Goal: Task Accomplishment & Management: Complete application form

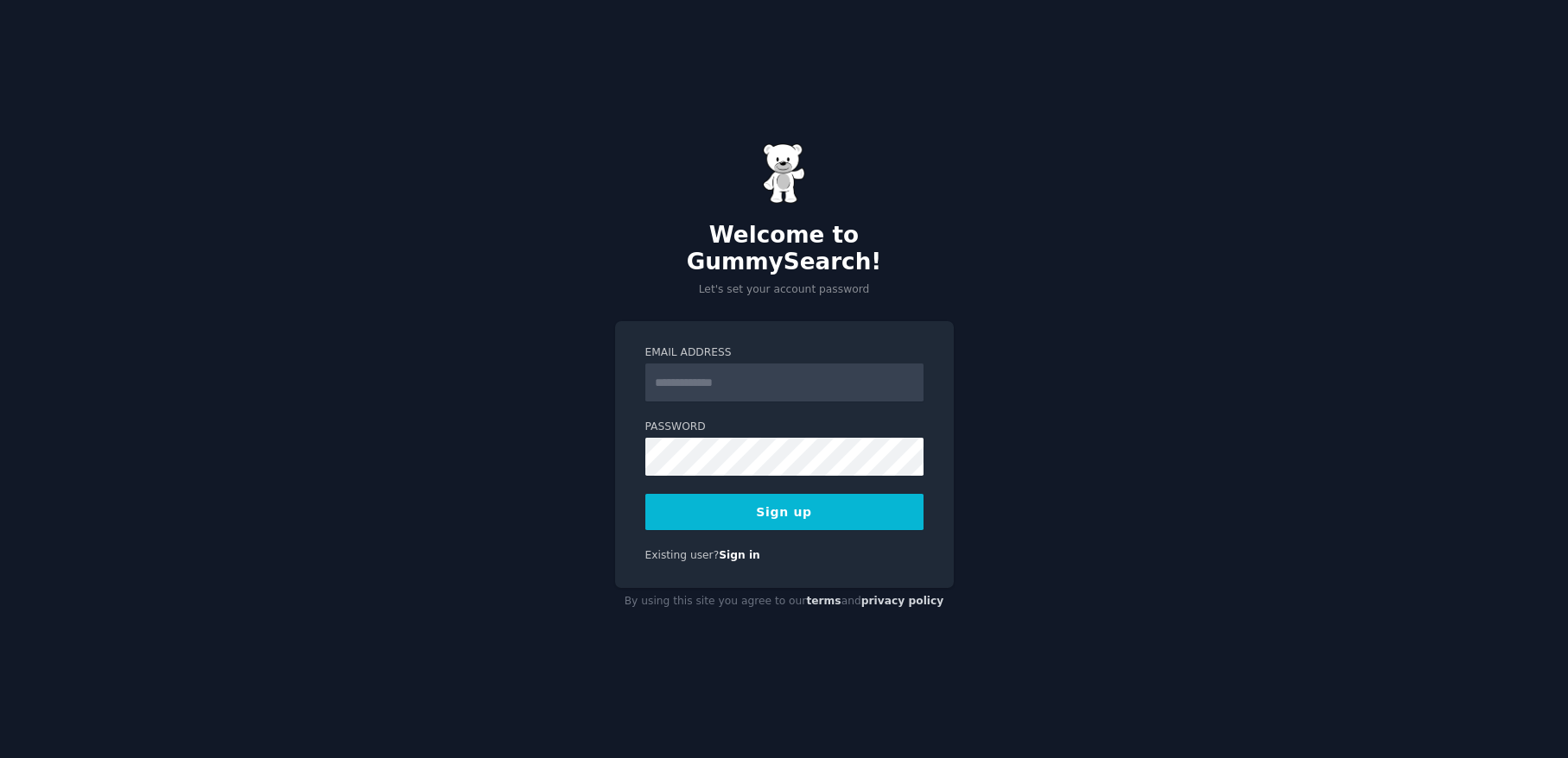
click at [674, 365] on input "Email Address" at bounding box center [784, 383] width 278 height 38
type input "**********"
click at [589, 448] on div "**********" at bounding box center [784, 379] width 1568 height 758
click at [808, 499] on button "Sign up" at bounding box center [784, 512] width 278 height 37
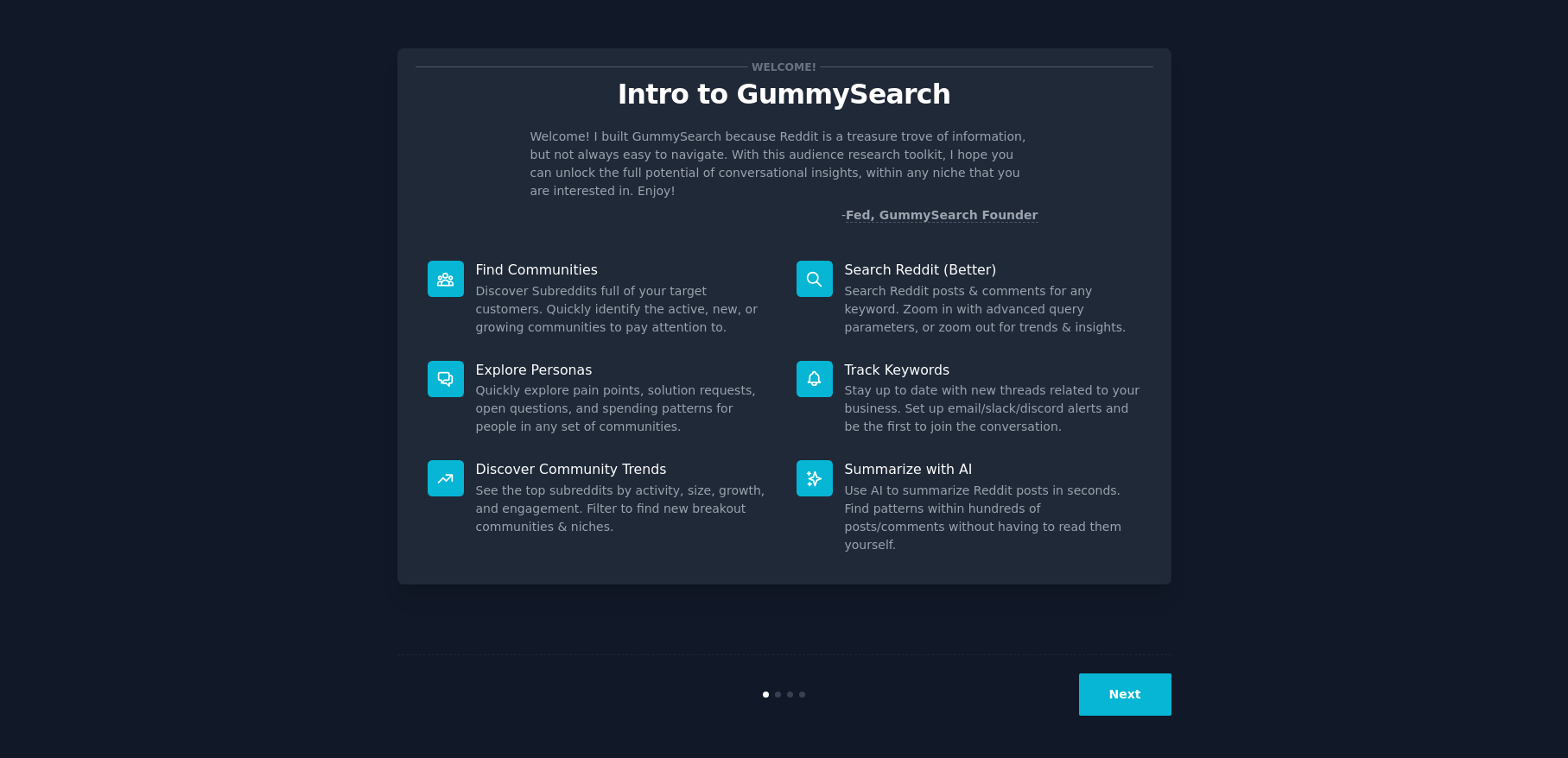
click at [1138, 690] on button "Next" at bounding box center [1125, 694] width 92 height 42
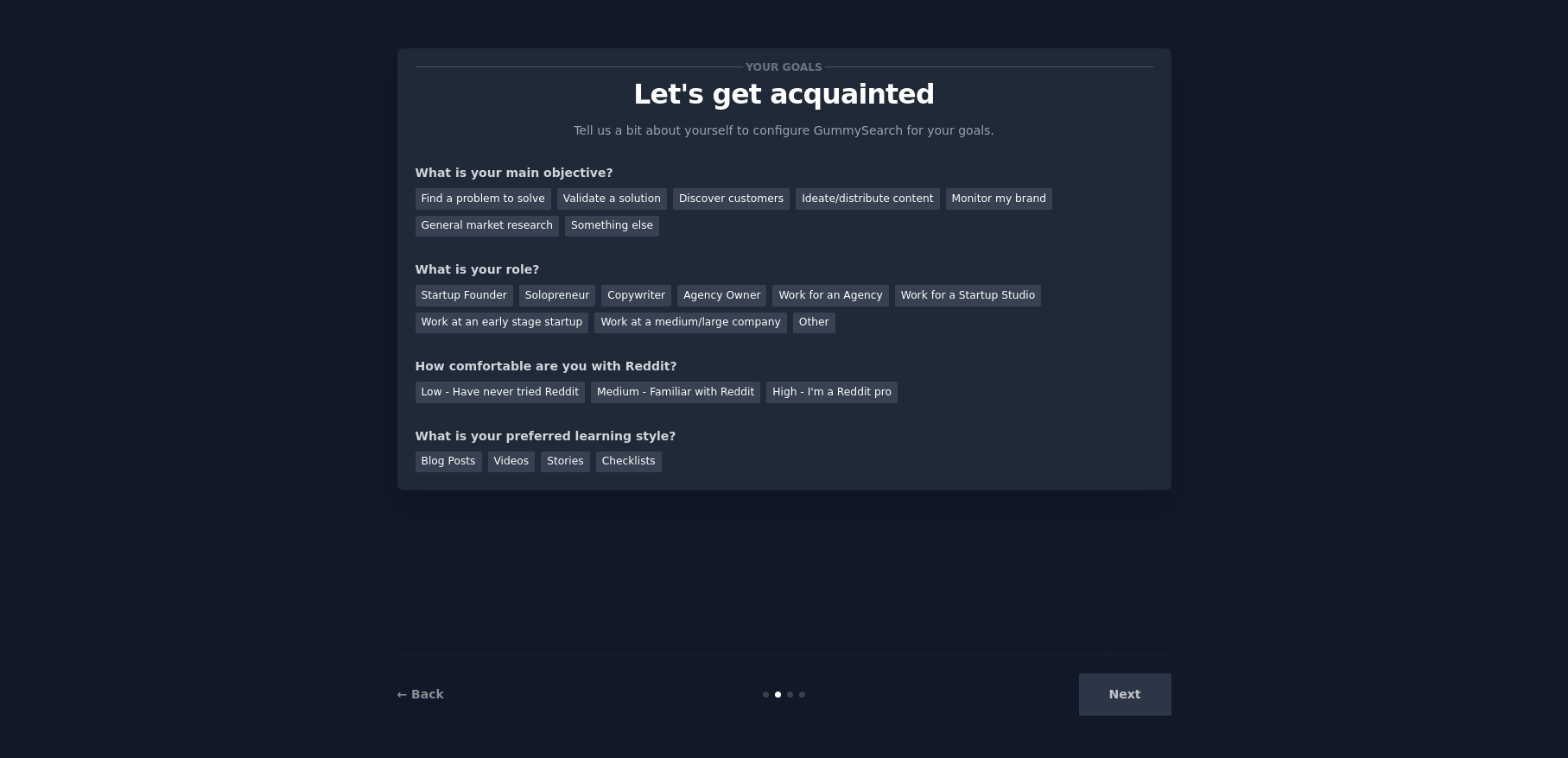
click at [1138, 692] on div "Next" at bounding box center [1042, 694] width 259 height 42
click at [1138, 700] on div "Next" at bounding box center [1042, 694] width 259 height 42
click at [630, 200] on div "Validate a solution" at bounding box center [612, 199] width 110 height 22
click at [482, 297] on div "Startup Founder" at bounding box center [464, 296] width 98 height 22
click at [673, 391] on div "Medium - Familiar with Reddit" at bounding box center [675, 393] width 169 height 22
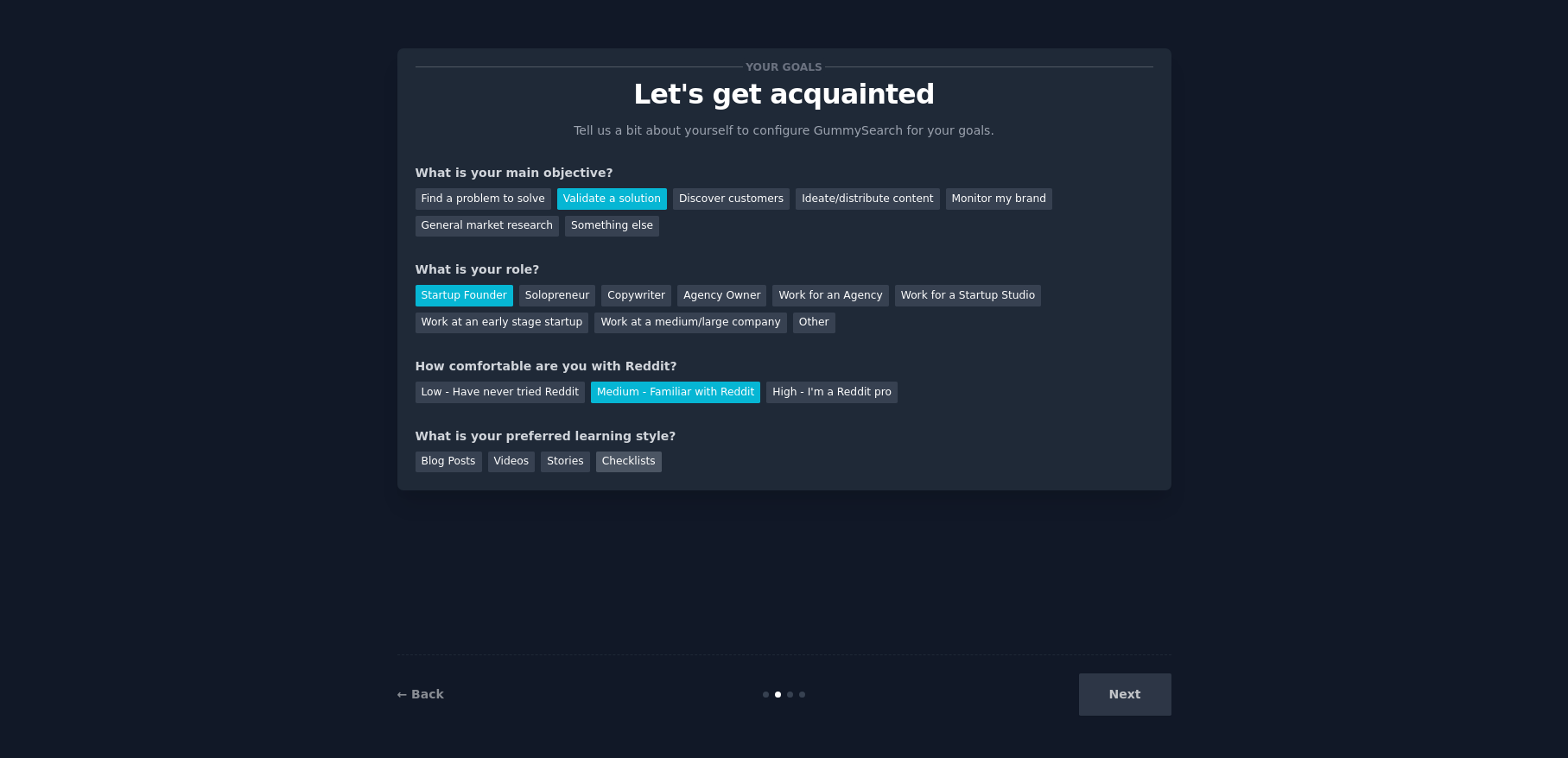
click at [625, 468] on div "Checklists" at bounding box center [629, 462] width 66 height 22
click at [1118, 686] on button "Next" at bounding box center [1125, 694] width 92 height 42
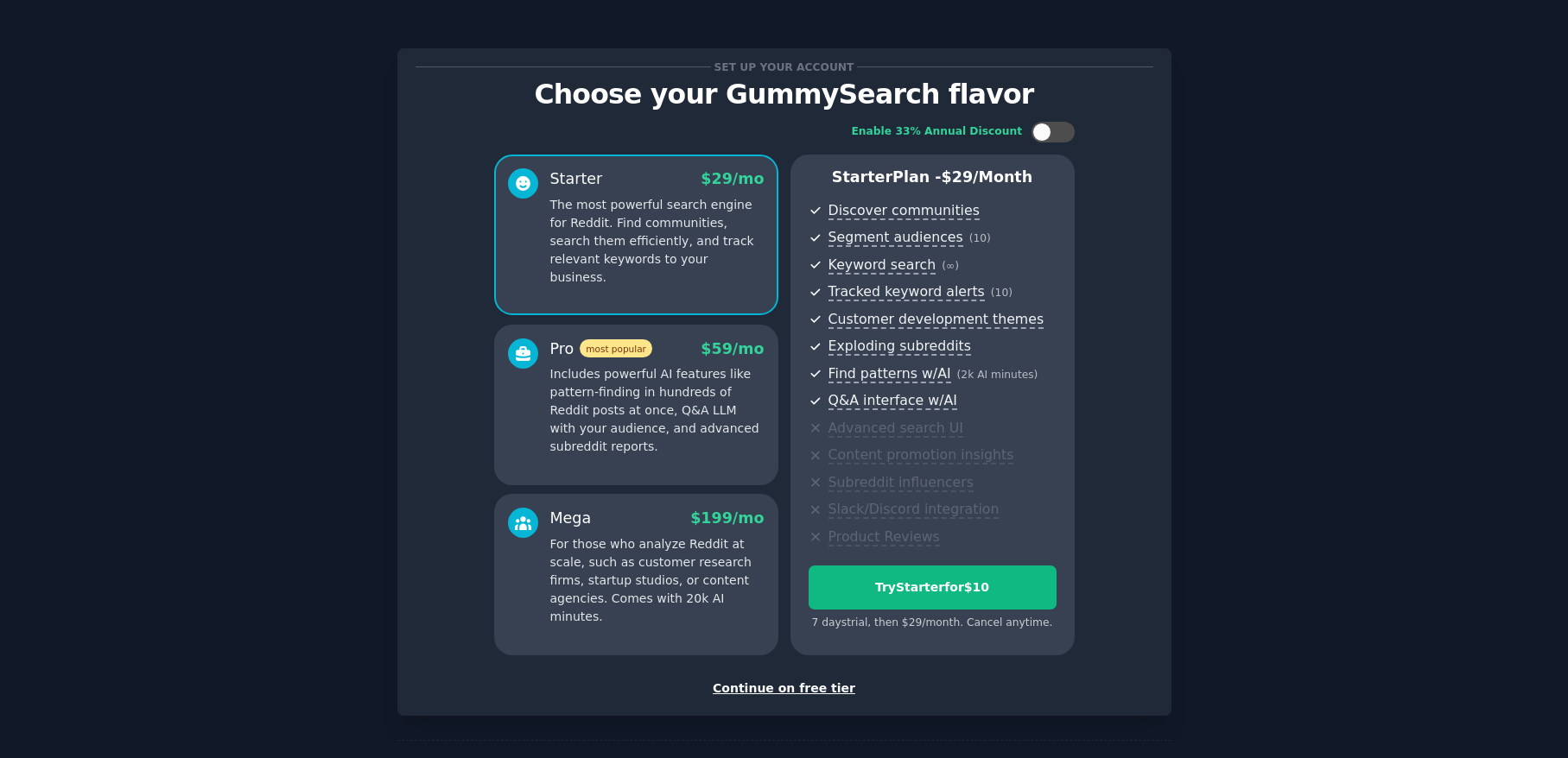
click at [821, 687] on div "Continue on free tier" at bounding box center [784, 689] width 737 height 18
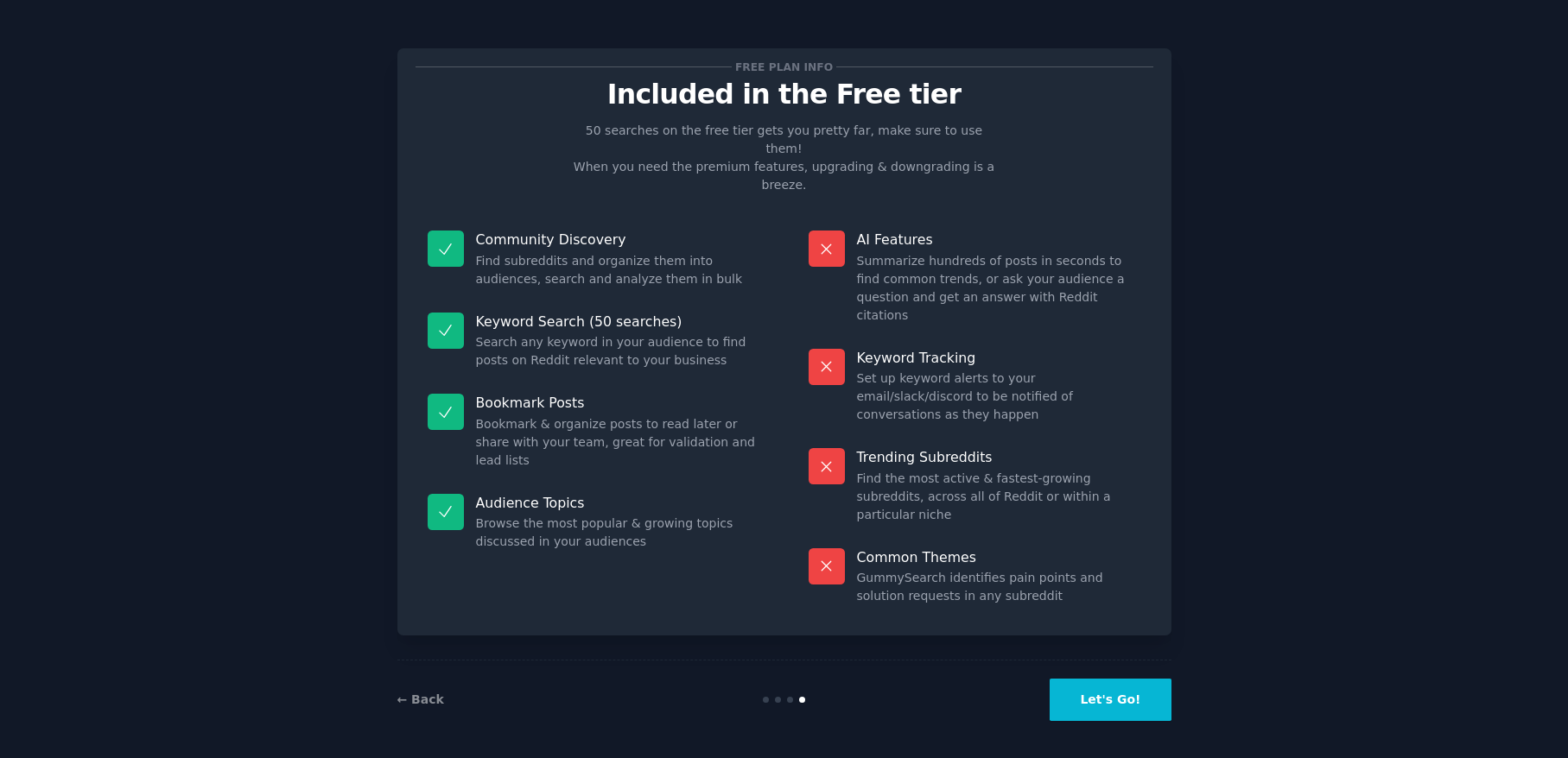
click at [1111, 690] on button "Let's Go!" at bounding box center [1109, 700] width 121 height 42
